Goal: Information Seeking & Learning: Learn about a topic

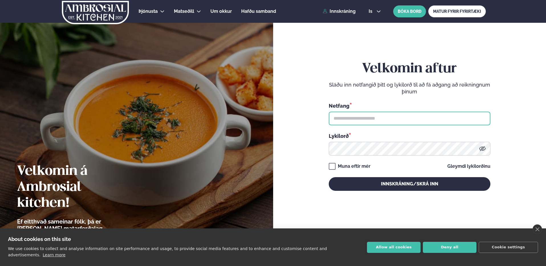
click at [406, 119] on input "text" at bounding box center [410, 119] width 162 height 14
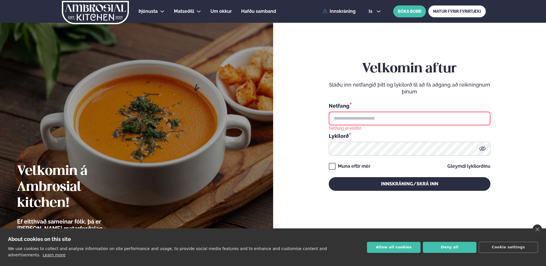
click at [491, 122] on form "Velkomin aftur Sláðu inn netfangið þitt og lykilorð til að fá aðgang að reiknin…" at bounding box center [409, 132] width 239 height 246
click at [470, 118] on input "text" at bounding box center [410, 119] width 162 height 14
type input "**********"
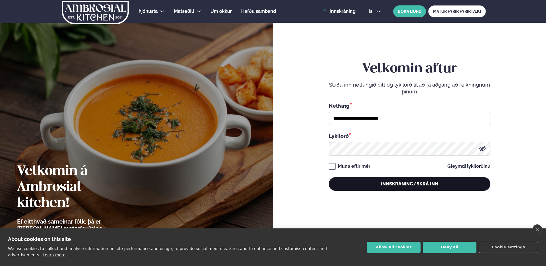
click at [382, 182] on button "Innskráning/Skrá inn" at bounding box center [410, 184] width 162 height 14
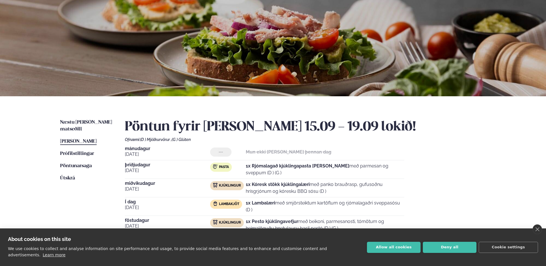
scroll to position [33, 0]
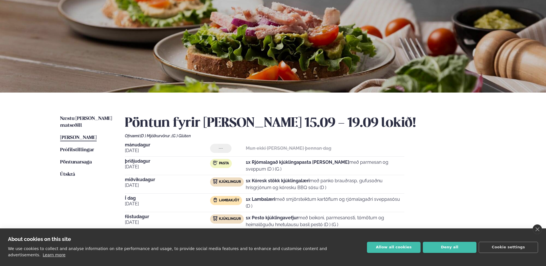
drag, startPoint x: 256, startPoint y: 200, endPoint x: 421, endPoint y: 199, distance: 165.1
click at [421, 199] on div "[DATE] --- Mun ekki [PERSON_NAME] þennan dag [DATE] Pasta 1x Rjómalagað kjúklin…" at bounding box center [305, 187] width 361 height 88
drag, startPoint x: 294, startPoint y: 188, endPoint x: 316, endPoint y: 188, distance: 22.2
click at [316, 188] on p "1x Kóresk stökk kjúklingalæri með panko brauðrasp, gufusoðnu hrísgrjónum og kór…" at bounding box center [325, 185] width 159 height 14
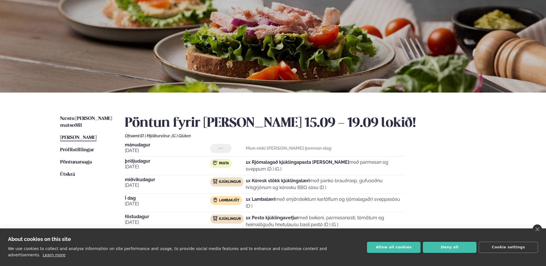
drag, startPoint x: 316, startPoint y: 188, endPoint x: 273, endPoint y: 187, distance: 43.0
click at [273, 187] on p "1x Kóresk stökk kjúklingalæri með panko brauðrasp, gufusoðnu hrísgrjónum og kór…" at bounding box center [325, 185] width 159 height 14
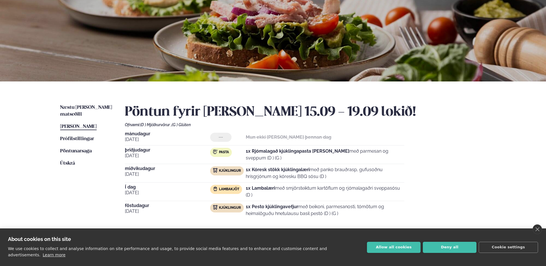
scroll to position [48, 0]
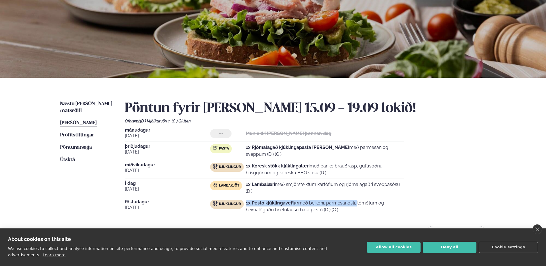
drag, startPoint x: 231, startPoint y: 210, endPoint x: 329, endPoint y: 204, distance: 98.0
click at [329, 204] on div "Kjúklingur 1x Pesto kjúklingavefjur með beikoni, parmesanosti, tómötum og heima…" at bounding box center [307, 207] width 194 height 14
drag, startPoint x: 279, startPoint y: 208, endPoint x: 338, endPoint y: 211, distance: 58.5
click at [338, 211] on p "1x Pesto kjúklingavefjur með beikoni, parmesanosti, tómötum og heimalöguðu hnet…" at bounding box center [325, 207] width 159 height 14
drag, startPoint x: 266, startPoint y: 188, endPoint x: 328, endPoint y: 187, distance: 61.9
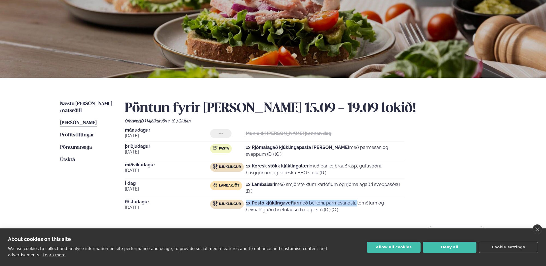
click at [329, 187] on p "1x Lambalæri með smjörsteiktum kartöflum og rjómalagaðri sveppasósu (D )" at bounding box center [325, 188] width 159 height 14
drag, startPoint x: 269, startPoint y: 208, endPoint x: 342, endPoint y: 209, distance: 73.0
click at [342, 209] on p "1x Pesto kjúklingavefjur með beikoni, parmesanosti, tómötum og heimalöguðu hnet…" at bounding box center [325, 207] width 159 height 14
click at [83, 102] on span "Næstu [PERSON_NAME] matseðill" at bounding box center [86, 107] width 52 height 12
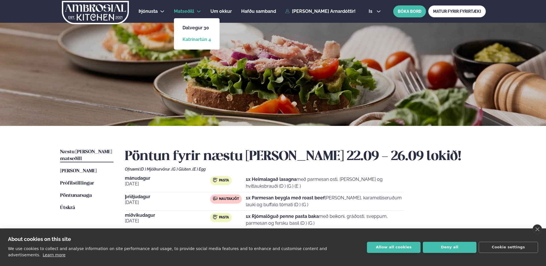
click at [202, 40] on link "Katrínartún 4" at bounding box center [196, 39] width 29 height 5
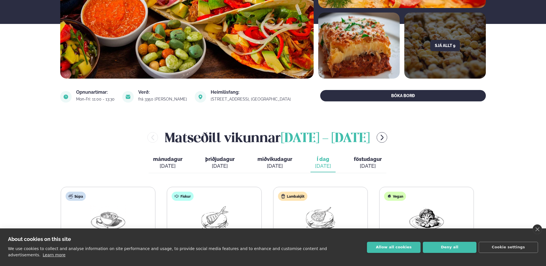
scroll to position [209, 0]
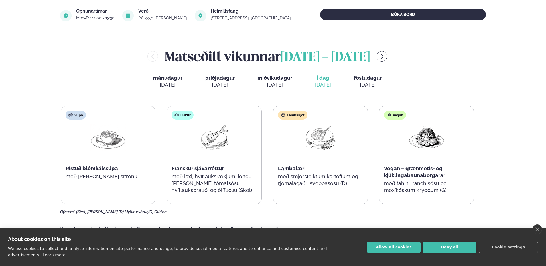
click at [377, 88] on div "[DATE]" at bounding box center [368, 85] width 28 height 7
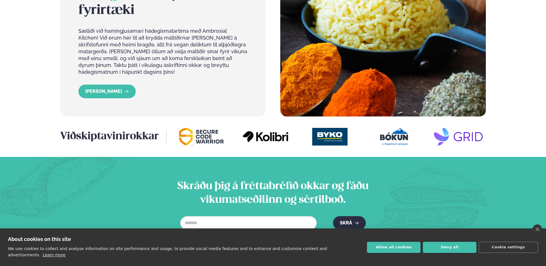
scroll to position [565, 0]
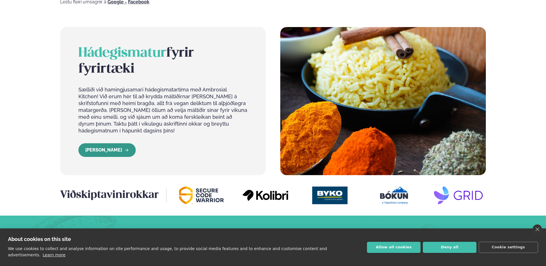
click at [98, 143] on link "[PERSON_NAME]" at bounding box center [106, 150] width 57 height 14
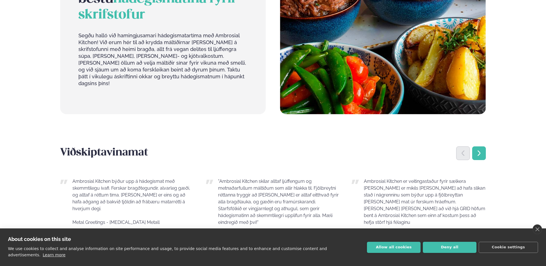
scroll to position [330, 0]
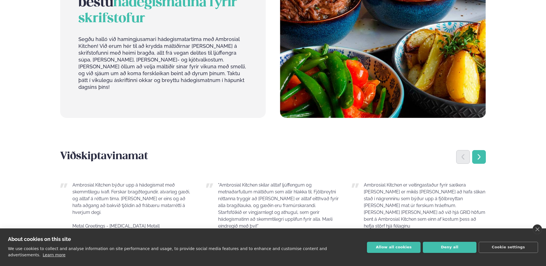
click at [477, 154] on icon "Next slide" at bounding box center [479, 157] width 7 height 7
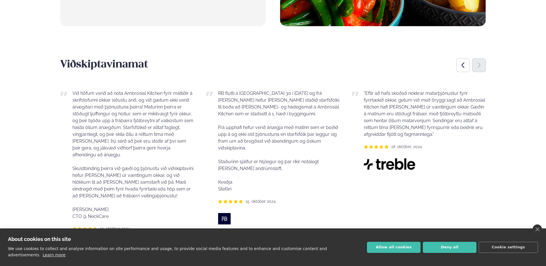
scroll to position [411, 0]
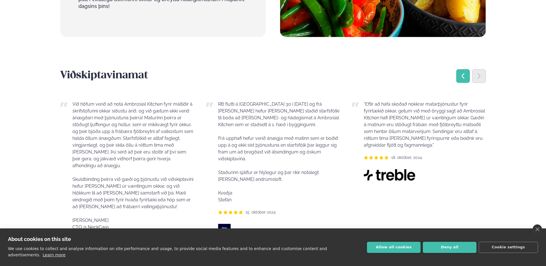
click at [462, 73] on icon "Previous slide" at bounding box center [463, 76] width 7 height 7
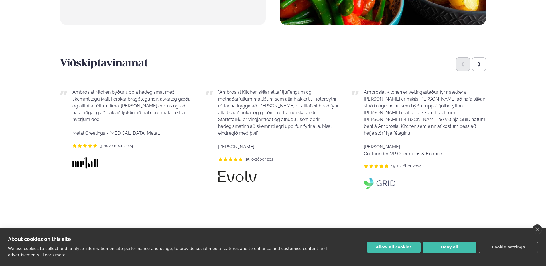
scroll to position [394, 0]
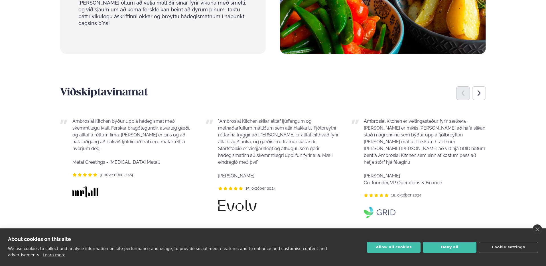
click at [465, 90] on icon "Previous slide" at bounding box center [463, 93] width 7 height 7
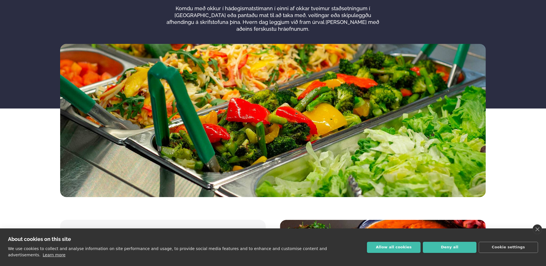
scroll to position [0, 0]
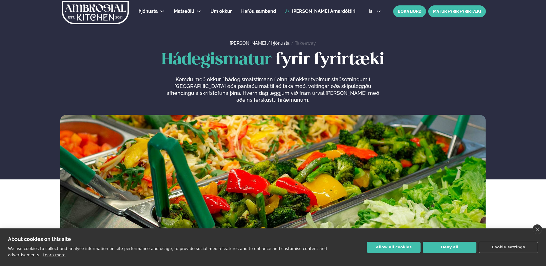
click at [453, 11] on link "MATUR FYRIR FYRIRTÆKI" at bounding box center [457, 11] width 58 height 12
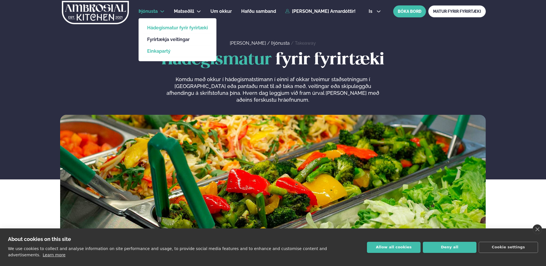
click at [162, 51] on link "Einkapartý" at bounding box center [177, 51] width 61 height 5
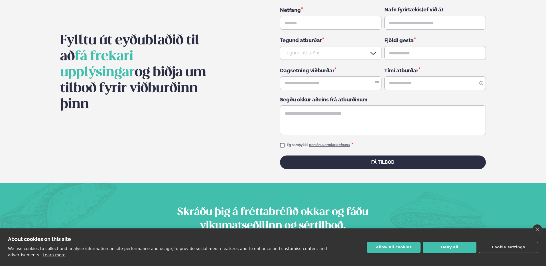
scroll to position [801, 0]
